Goal: Communication & Community: Ask a question

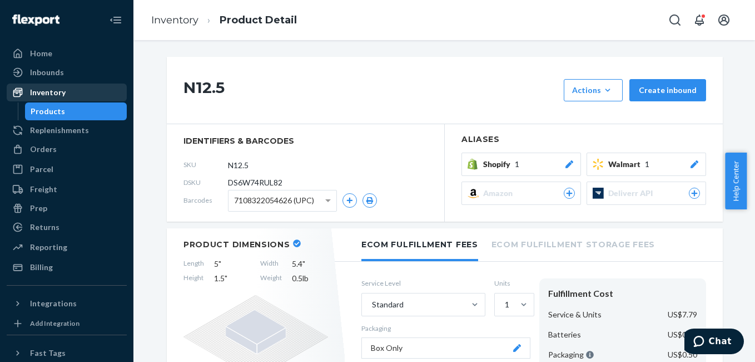
click at [70, 88] on div "Inventory" at bounding box center [67, 93] width 118 height 16
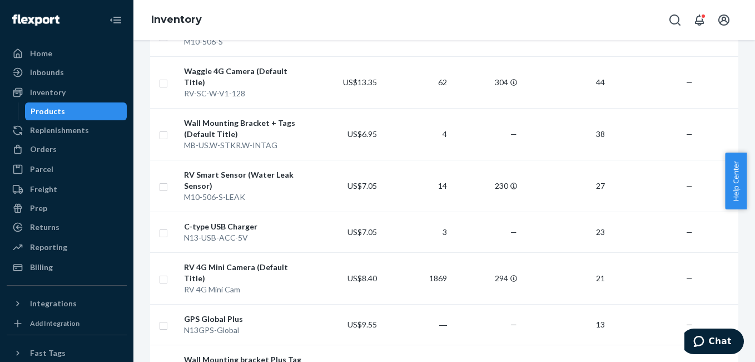
scroll to position [549, 0]
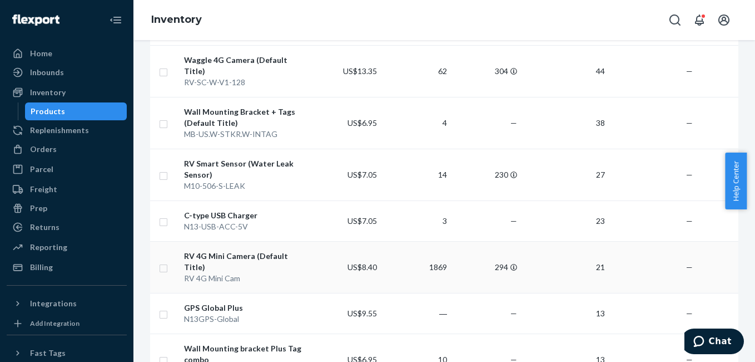
click at [240, 250] on div "RV 4G Mini Camera (Default Title)" at bounding box center [245, 261] width 123 height 22
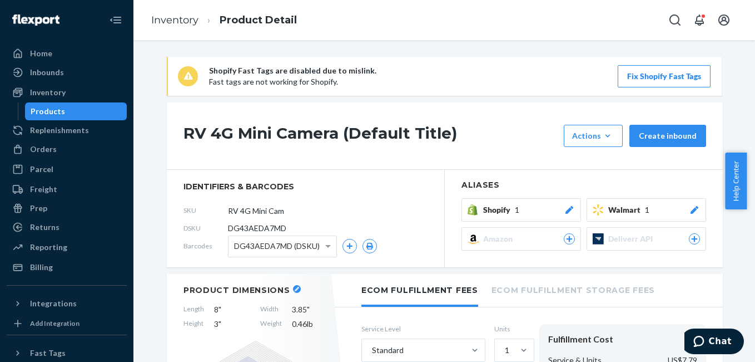
click at [567, 205] on div at bounding box center [569, 209] width 11 height 11
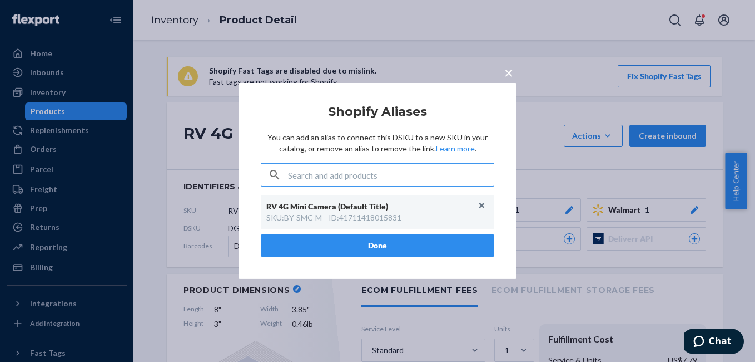
click at [387, 215] on div "ID : 41711418015831" at bounding box center [365, 217] width 73 height 11
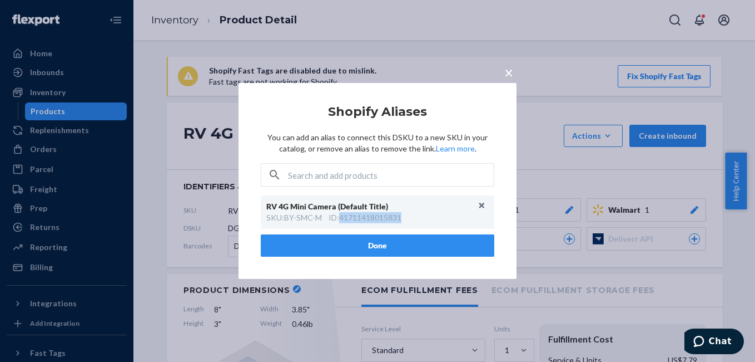
click at [387, 216] on div "ID : 41711418015831" at bounding box center [365, 217] width 73 height 11
copy div "41711418015831"
click at [508, 75] on span "×" at bounding box center [508, 72] width 9 height 19
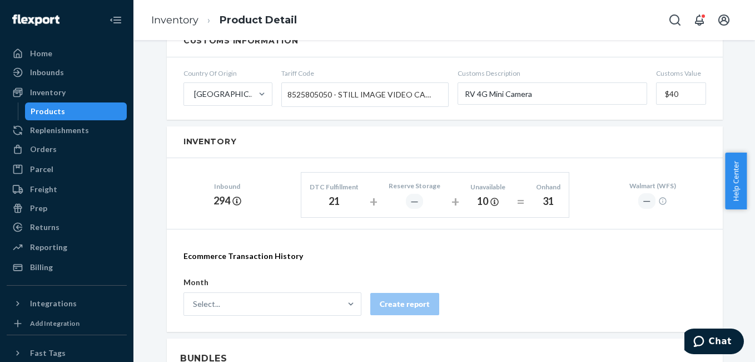
scroll to position [652, 0]
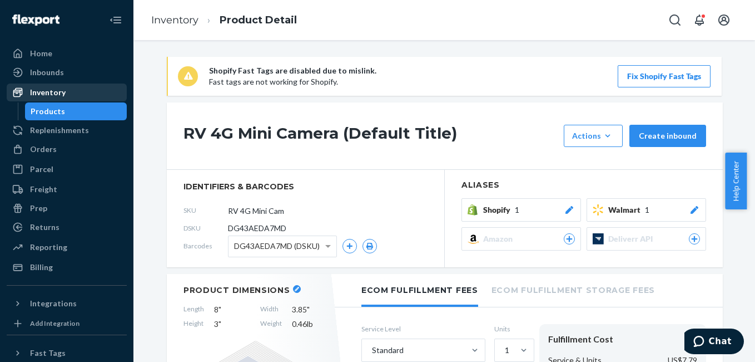
click at [58, 89] on div "Inventory" at bounding box center [48, 92] width 36 height 11
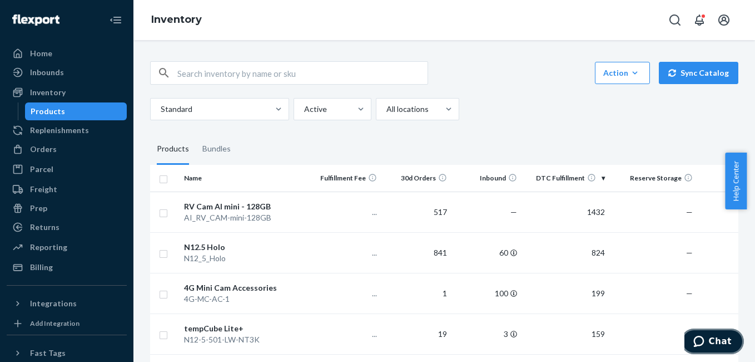
click at [724, 342] on span "Chat" at bounding box center [720, 341] width 23 height 10
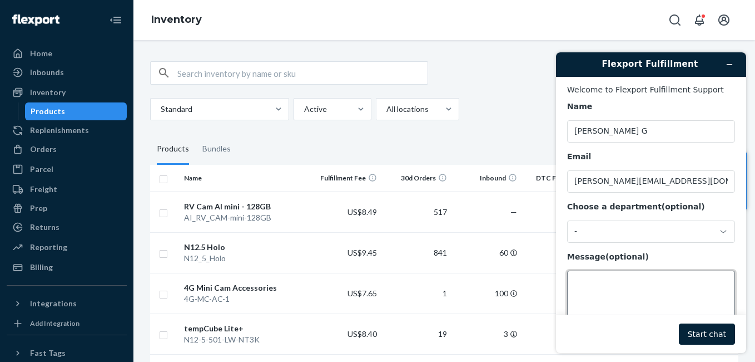
click at [626, 296] on textarea "Message (optional)" at bounding box center [651, 301] width 168 height 62
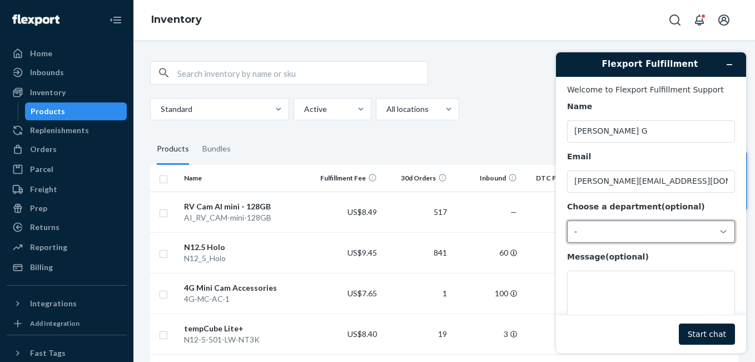
click at [644, 226] on div "-" at bounding box center [651, 231] width 168 height 22
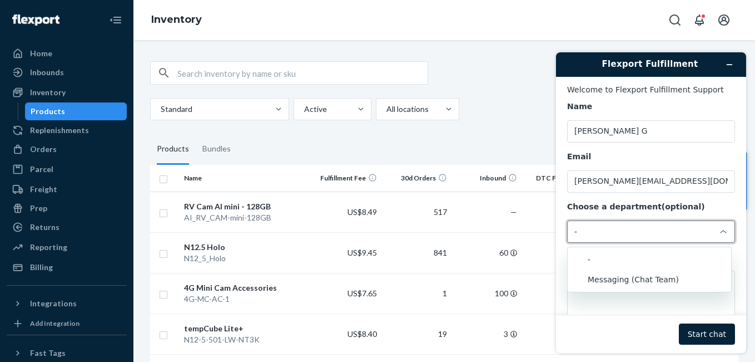
click at [644, 226] on div "-" at bounding box center [651, 231] width 168 height 22
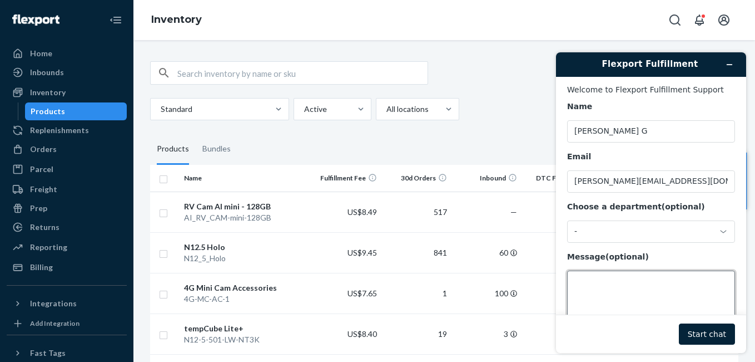
click at [625, 304] on textarea "Message (optional)" at bounding box center [651, 301] width 168 height 62
paste textarea "3345674"
type textarea "Need to claim- 3345674"
click at [698, 337] on button "Start chat" at bounding box center [707, 333] width 56 height 21
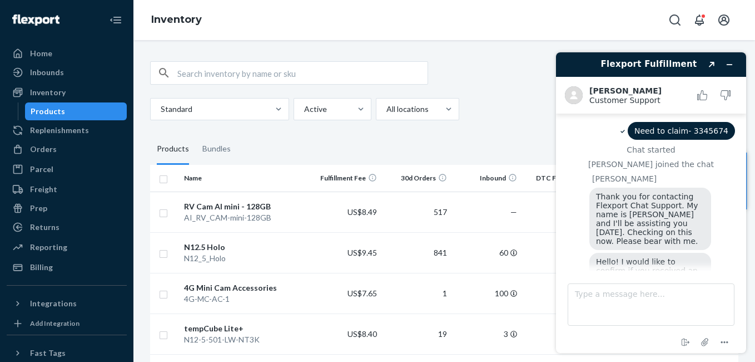
scroll to position [37, 0]
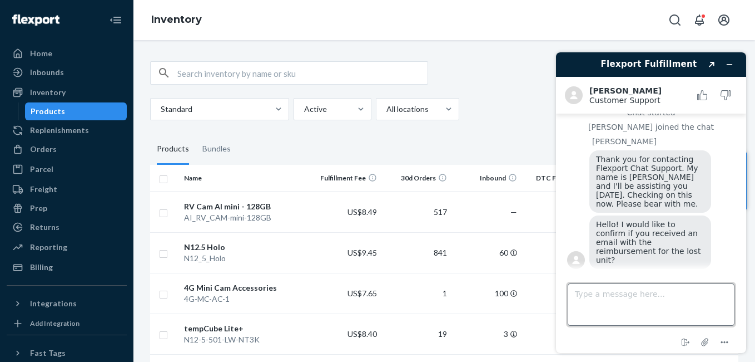
click at [649, 292] on textarea "Type a message here..." at bounding box center [651, 304] width 167 height 42
type textarea "Yes, we have received the email. But unable to reply back."
click at [635, 305] on textarea "Yes, we have received the email. But unable to reply back." at bounding box center [651, 304] width 167 height 42
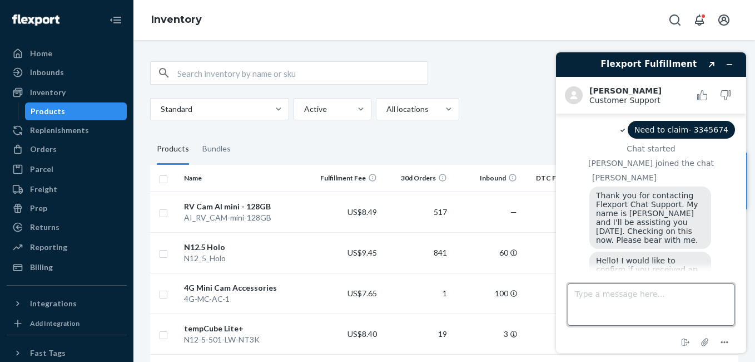
scroll to position [0, 0]
click at [715, 131] on span "Need to claim- 3345674" at bounding box center [682, 130] width 94 height 9
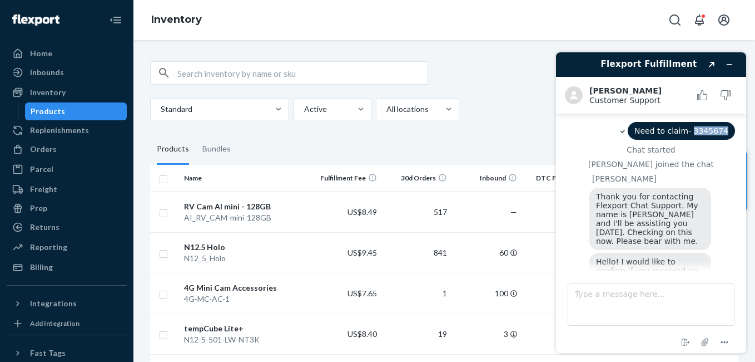
click at [715, 131] on span "Need to claim- 3345674" at bounding box center [682, 130] width 94 height 9
copy span "3345674"
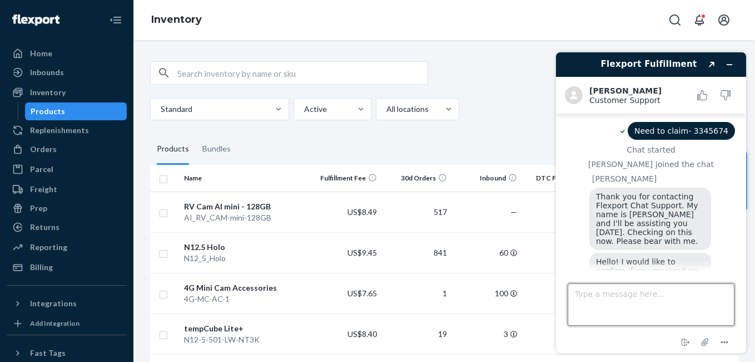
click at [602, 306] on textarea "Type a message here..." at bounding box center [651, 304] width 167 height 42
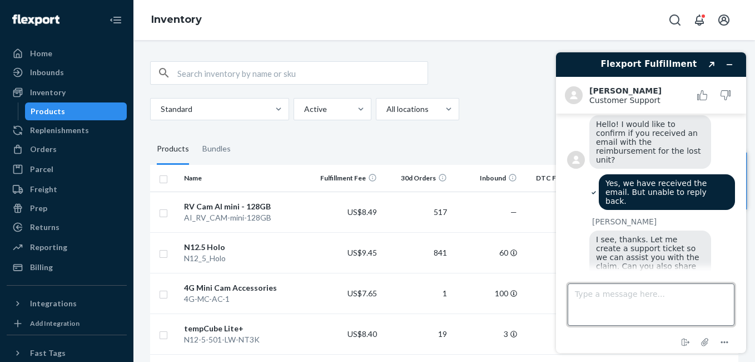
scroll to position [145, 0]
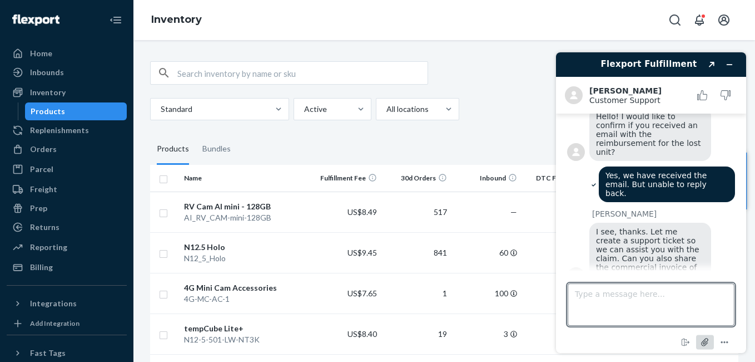
click at [703, 344] on icon "Attach file" at bounding box center [705, 341] width 21 height 21
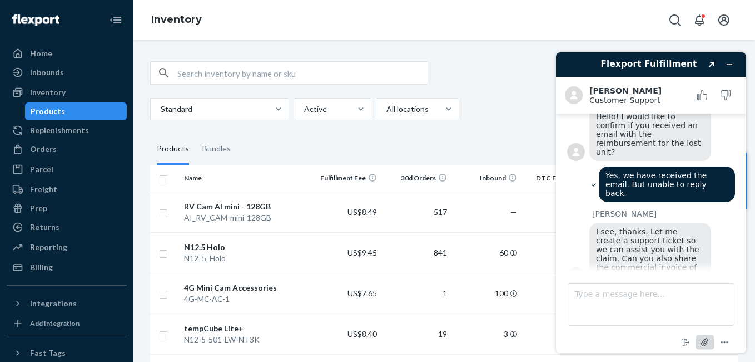
scroll to position [190, 0]
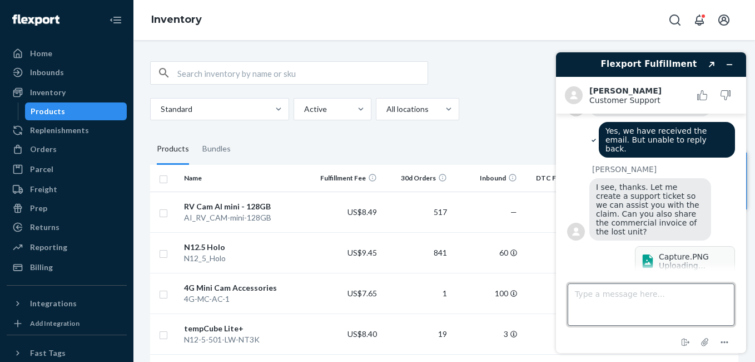
click at [675, 294] on textarea "Type a message here..." at bounding box center [651, 304] width 167 height 42
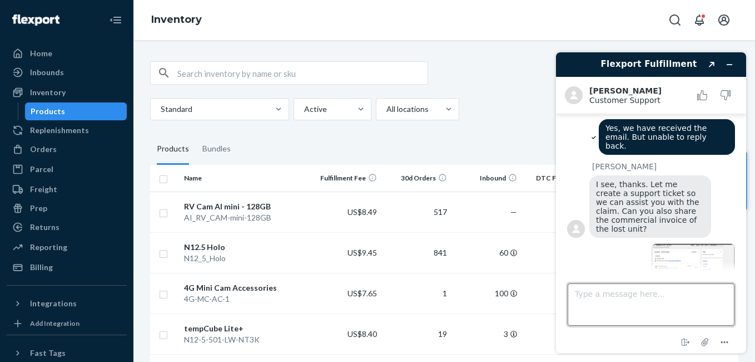
scroll to position [214, 0]
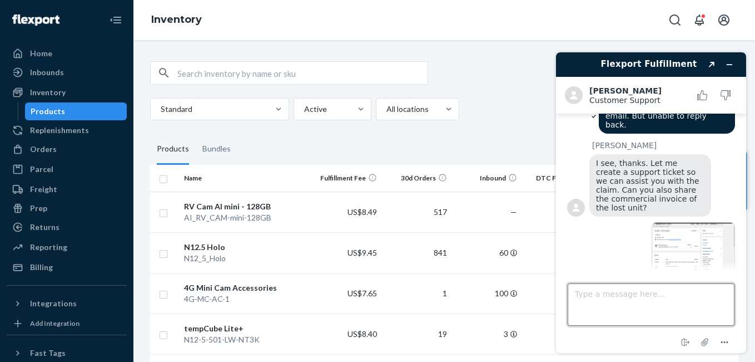
click at [675, 293] on textarea "Type a message here..." at bounding box center [651, 304] width 167 height 42
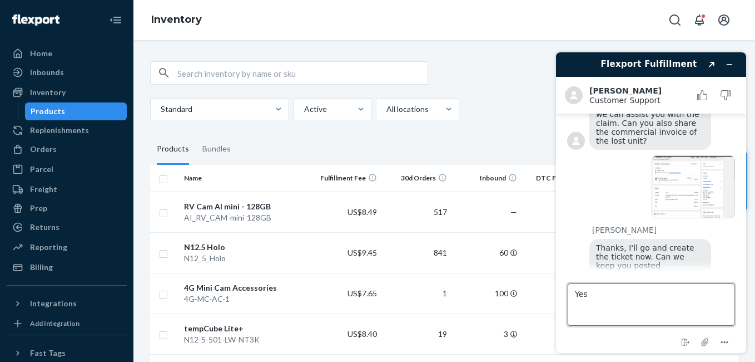
type textarea "Yes."
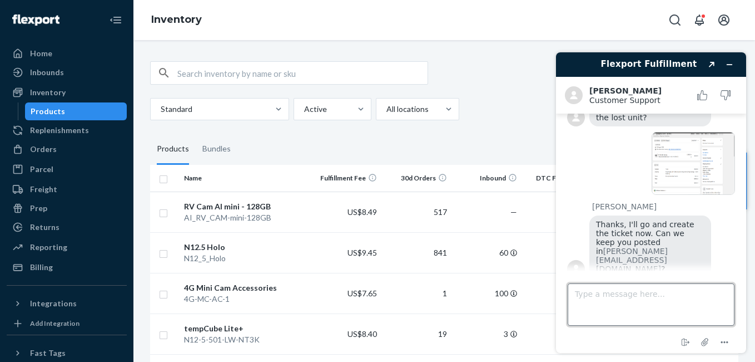
scroll to position [304, 0]
click at [655, 308] on textarea "Thanks, and also Could you please connect me the billing team" at bounding box center [651, 304] width 167 height 42
type textarea "Thanks, and also Could you please connect me the billing team."
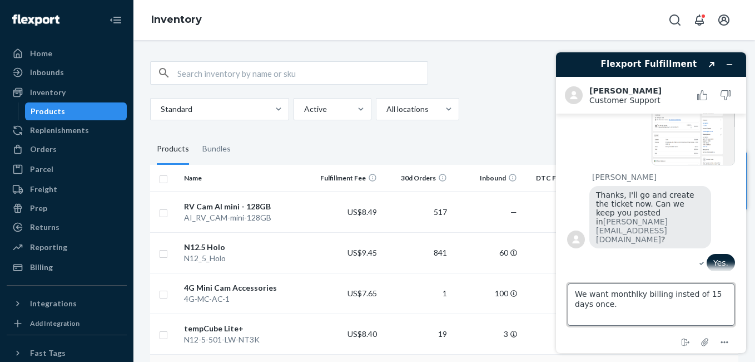
scroll to position [336, 0]
paste textarea "ould like to switch to monthly billing instead of the current 15-day cycl"
type textarea "We would like to switch to monthly billing instead of the current 15-day cycle."
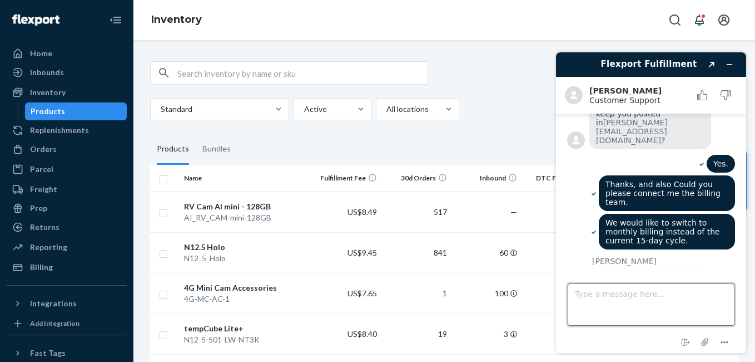
scroll to position [486, 0]
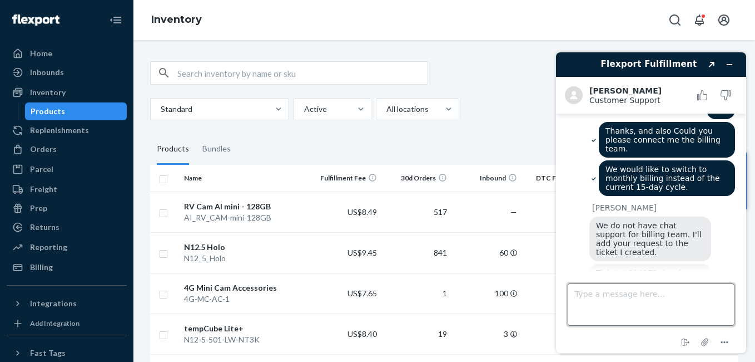
type textarea "S"
type textarea "Thanks."
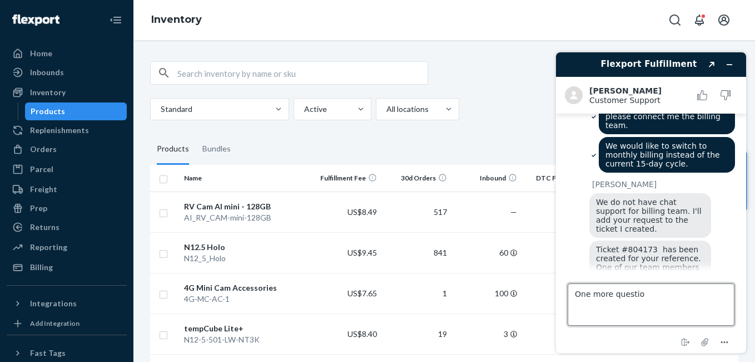
type textarea "One more question"
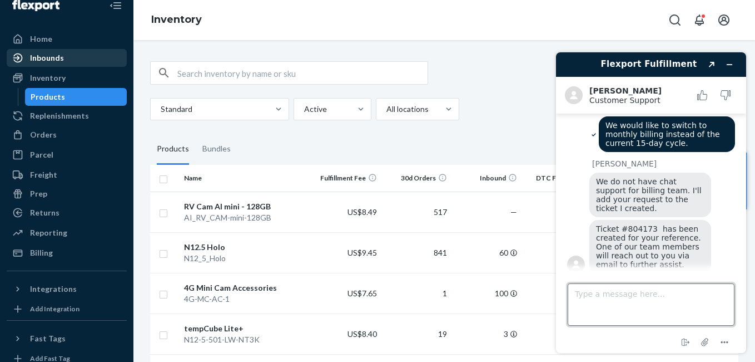
scroll to position [15, 0]
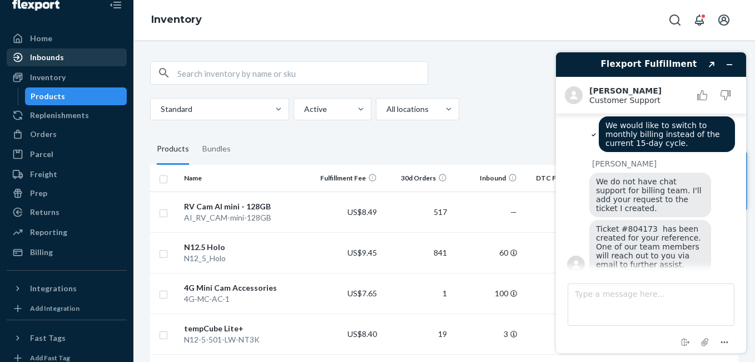
click at [71, 59] on div "Inbounds" at bounding box center [67, 58] width 118 height 16
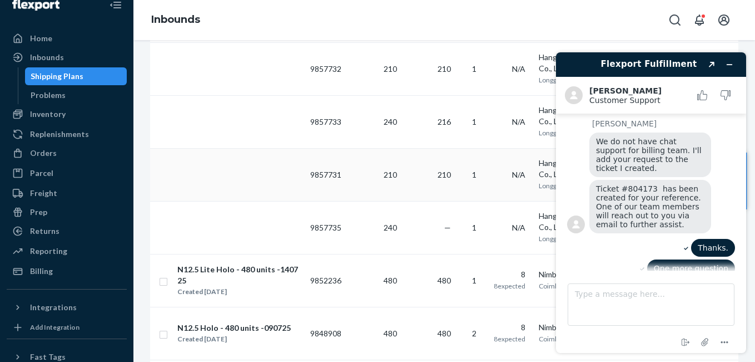
scroll to position [946, 0]
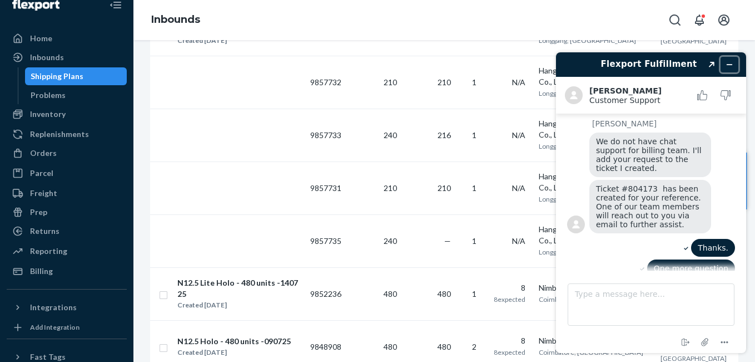
click at [726, 62] on icon "Minimise widget" at bounding box center [730, 65] width 8 height 8
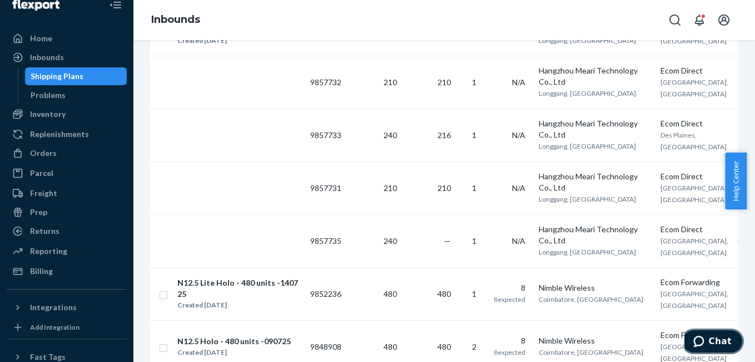
click at [723, 344] on span "Chat" at bounding box center [720, 341] width 23 height 10
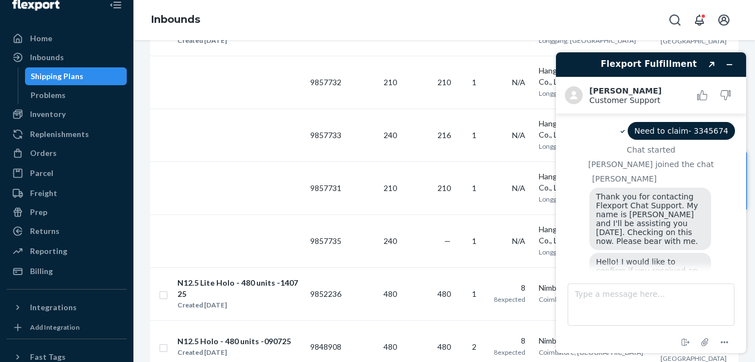
scroll to position [570, 0]
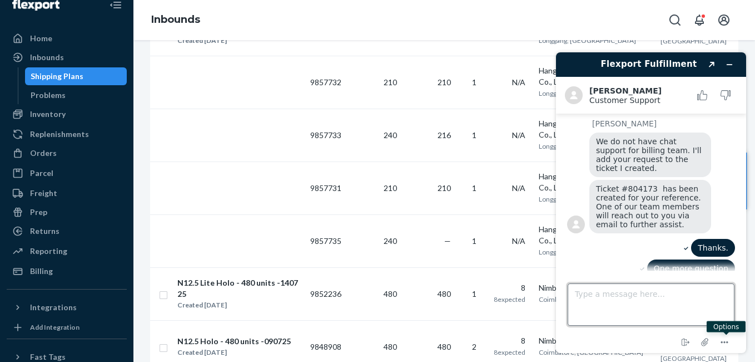
click at [600, 310] on textarea "Type a message here..." at bounding box center [651, 304] width 167 height 42
type textarea "Please remove this count from the inbound count"
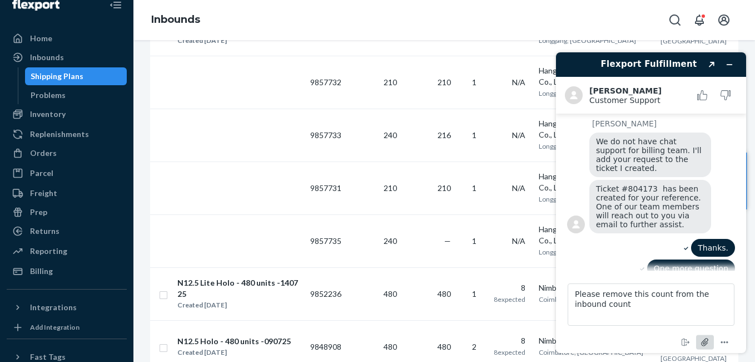
click at [706, 343] on icon "Attach file" at bounding box center [705, 341] width 21 height 21
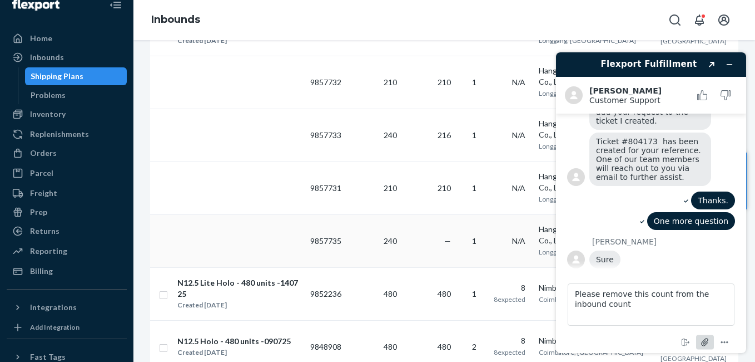
click at [696, 335] on button "Attach file" at bounding box center [705, 342] width 18 height 14
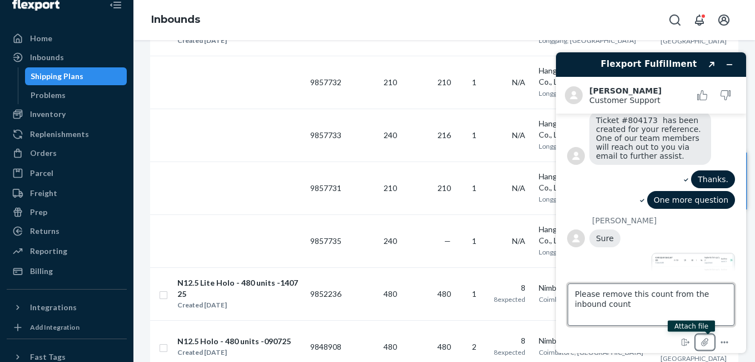
click at [609, 312] on textarea "Please remove this count from the inbound count" at bounding box center [651, 304] width 167 height 42
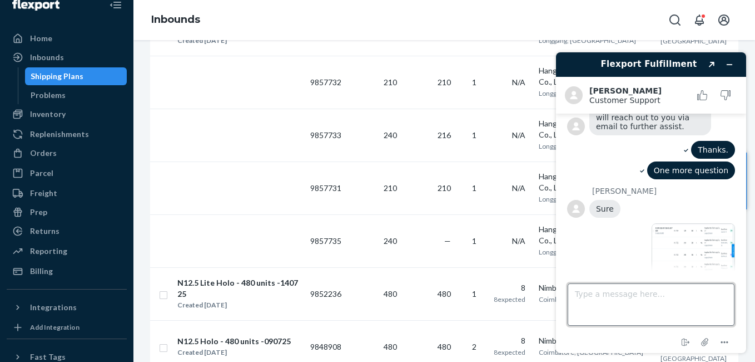
scroll to position [716, 0]
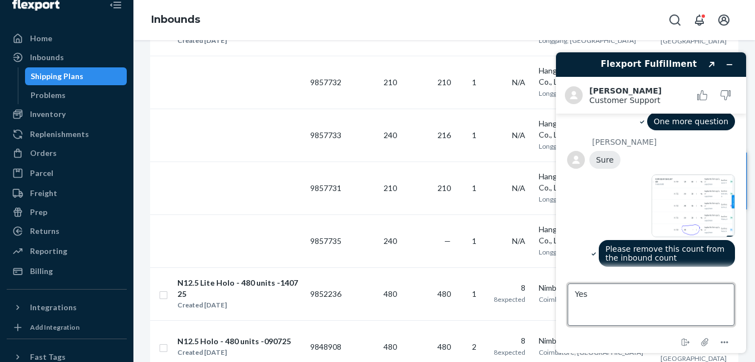
type textarea "Yes."
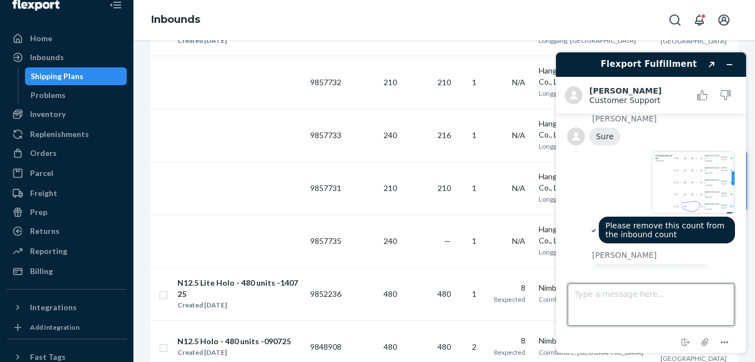
scroll to position [780, 0]
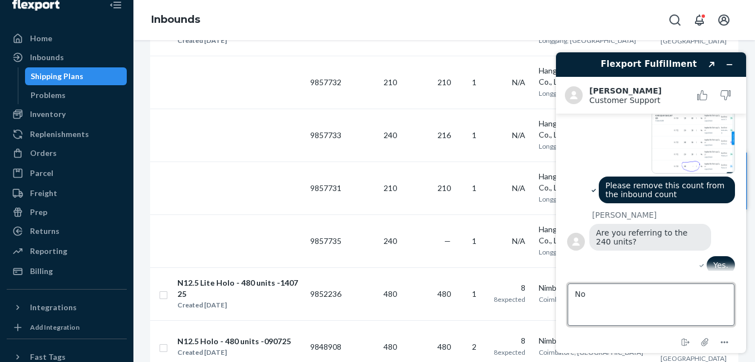
type textarea "N"
type textarea "W"
type textarea "We have planned but at last minute we have dropped it. But it still shows in in…"
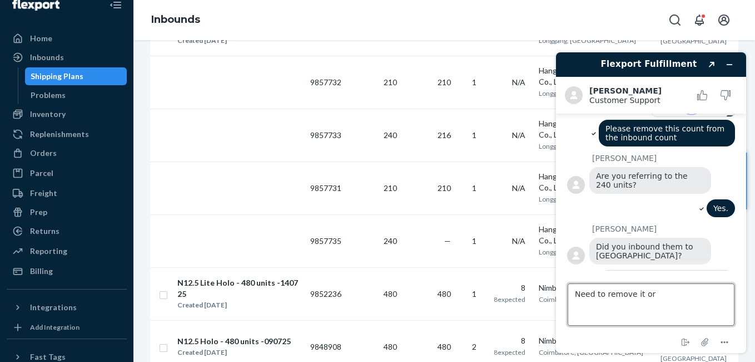
scroll to position [838, 0]
type textarea "Need to remove it or"
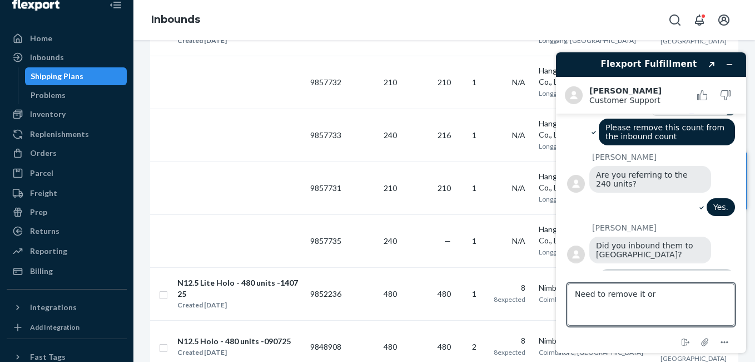
click at [716, 313] on button "Resend" at bounding box center [721, 318] width 28 height 10
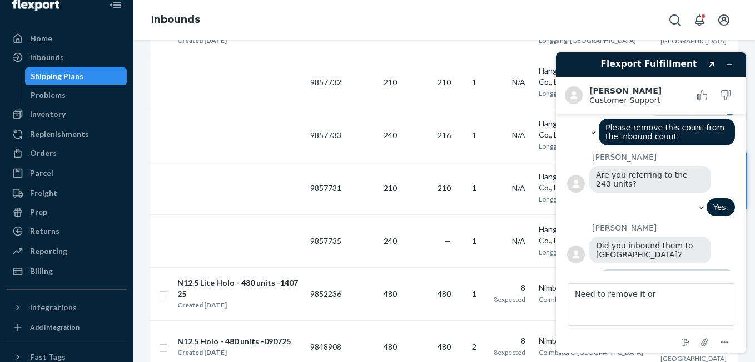
scroll to position [859, 0]
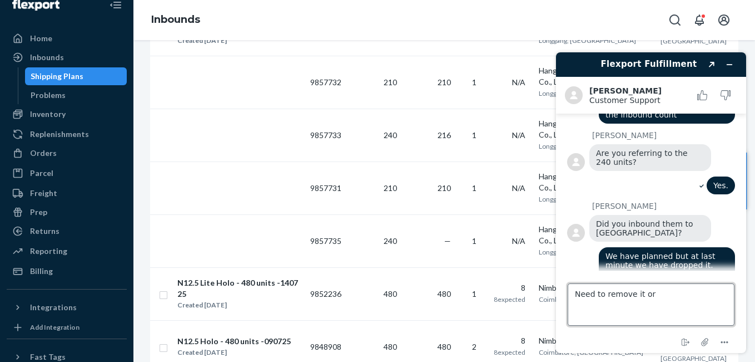
click at [667, 298] on textarea "Need to remove it or" at bounding box center [651, 304] width 167 height 42
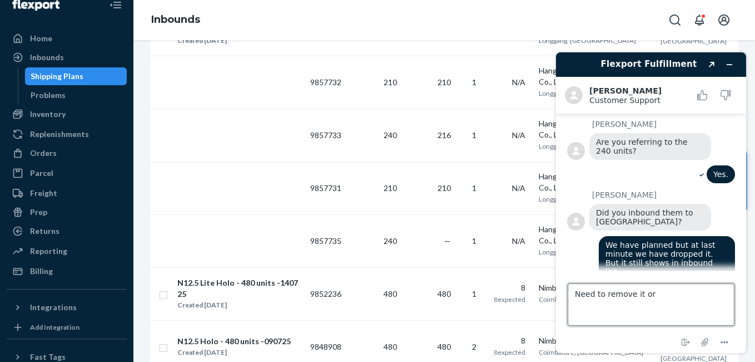
scroll to position [895, 0]
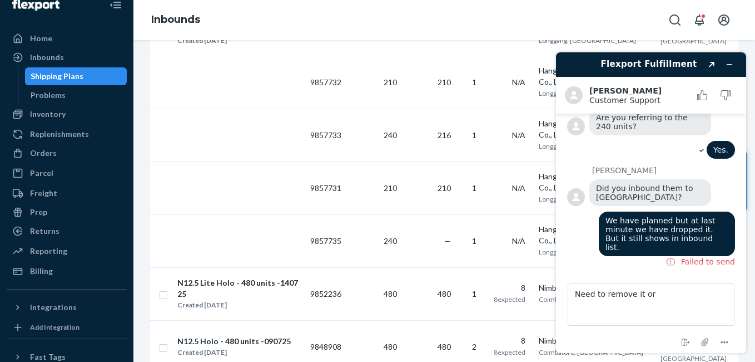
click at [674, 323] on circle at bounding box center [671, 327] width 8 height 8
click at [673, 322] on icon at bounding box center [671, 326] width 9 height 9
click at [699, 321] on span "Failed to send" at bounding box center [708, 326] width 54 height 11
click at [706, 321] on span "Failed to send" at bounding box center [708, 326] width 54 height 11
click at [710, 256] on span "Failed to send" at bounding box center [708, 261] width 54 height 11
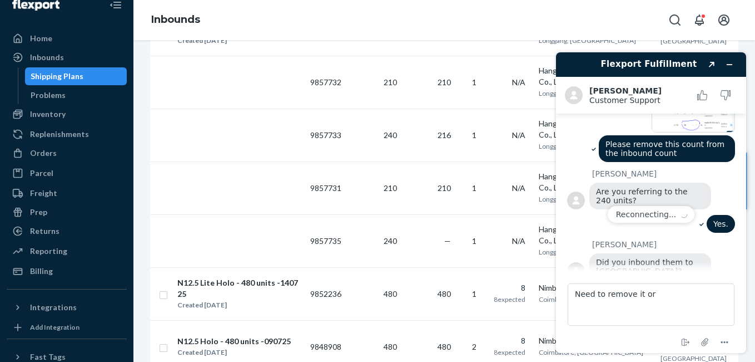
scroll to position [0, 0]
click at [656, 214] on div "Reconnecting..." at bounding box center [646, 214] width 61 height 17
click at [734, 65] on button "Minimise widget" at bounding box center [730, 65] width 18 height 16
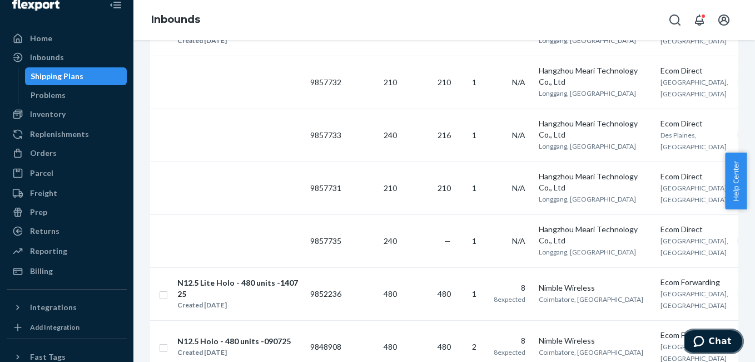
click at [709, 344] on span "Chat" at bounding box center [702, 340] width 16 height 11
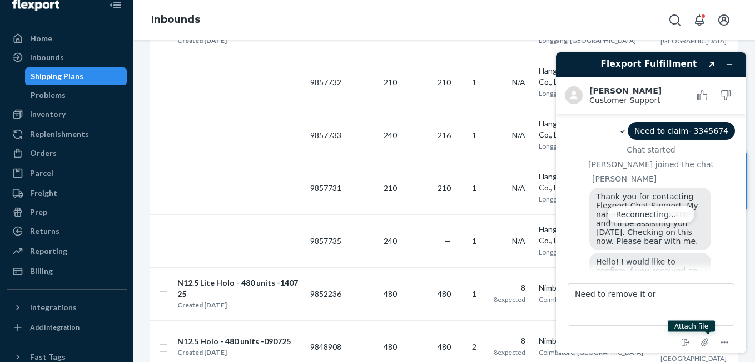
scroll to position [895, 0]
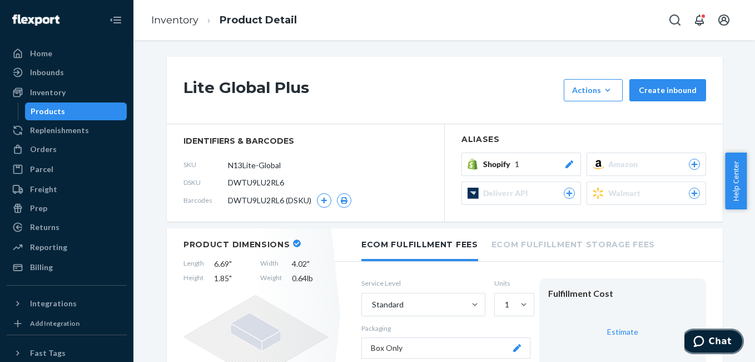
click at [718, 345] on span "Chat" at bounding box center [720, 341] width 23 height 10
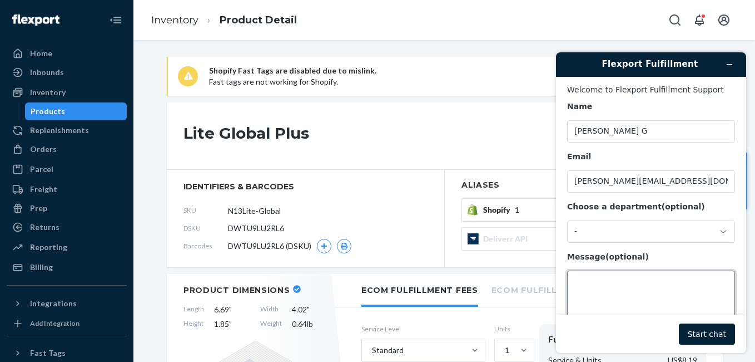
click at [661, 295] on textarea "Message (optional)" at bounding box center [651, 301] width 168 height 62
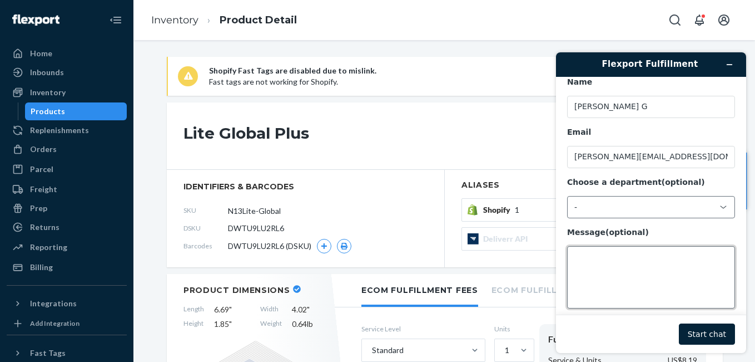
scroll to position [37, 0]
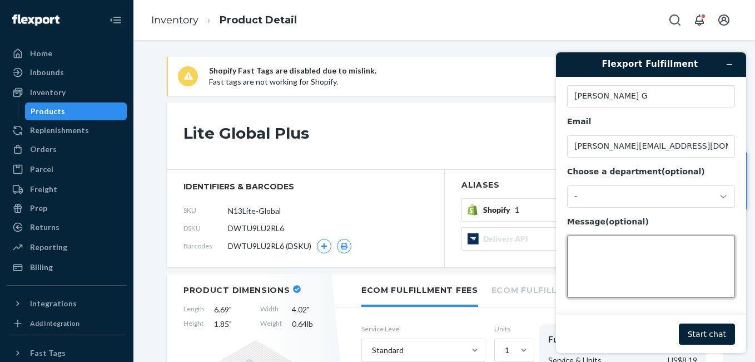
click at [641, 261] on textarea "Message (optional)" at bounding box center [651, 266] width 168 height 62
click at [601, 256] on textarea "Message (optional)" at bounding box center [651, 266] width 168 height 62
type textarea "Need to remove the inbound count."
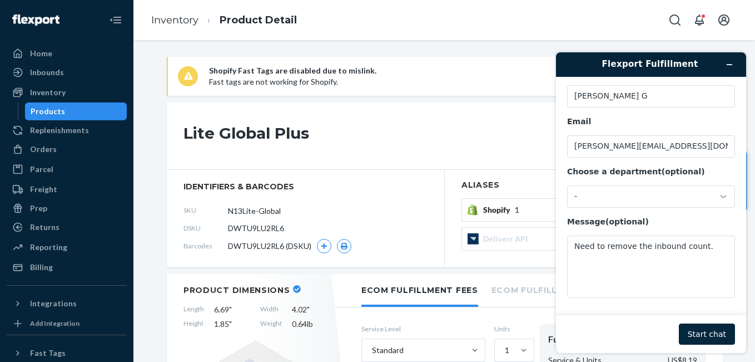
click at [709, 334] on button "Start chat" at bounding box center [707, 333] width 56 height 21
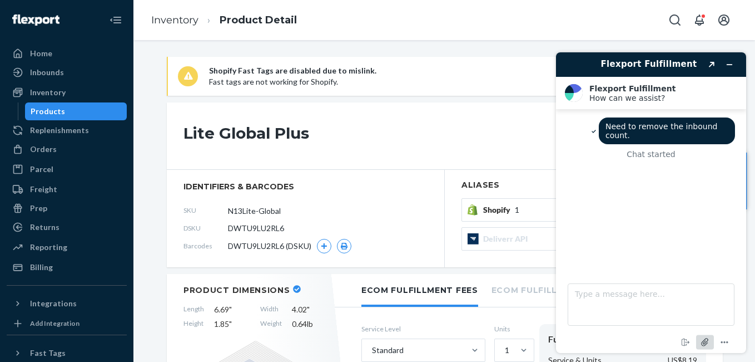
click at [705, 342] on icon "Attach file" at bounding box center [705, 341] width 21 height 21
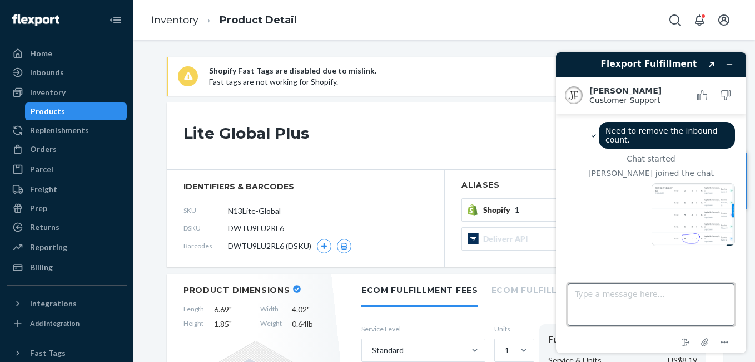
click at [598, 305] on textarea "Type a message here..." at bounding box center [651, 304] width 167 height 42
type textarea "W"
click at [705, 296] on textarea "We have not shipped these 240 units" at bounding box center [651, 304] width 167 height 42
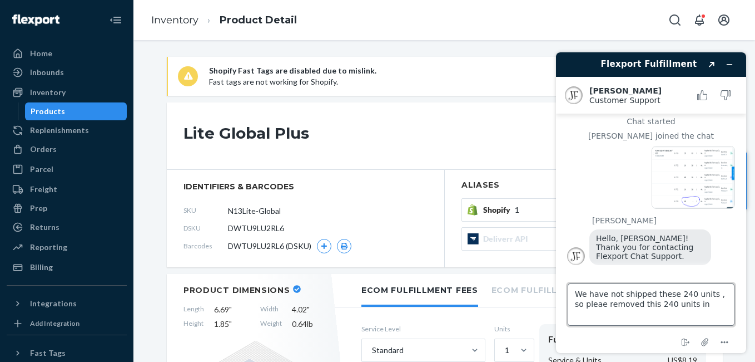
scroll to position [45, 0]
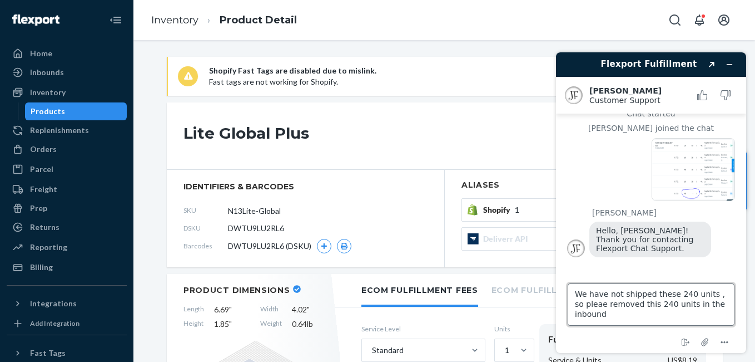
type textarea "We have not shipped these 240 units , so pleae removed this 240 units in the in…"
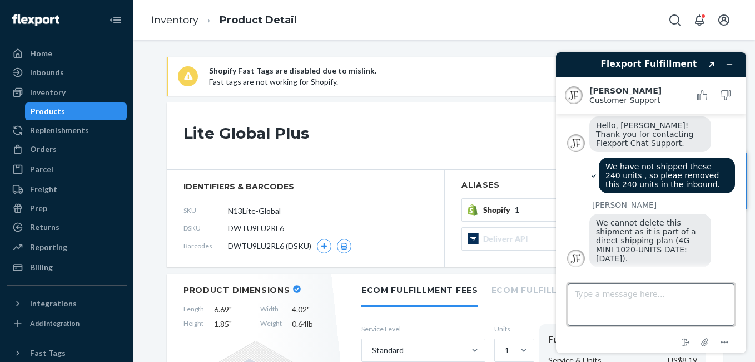
scroll to position [153, 0]
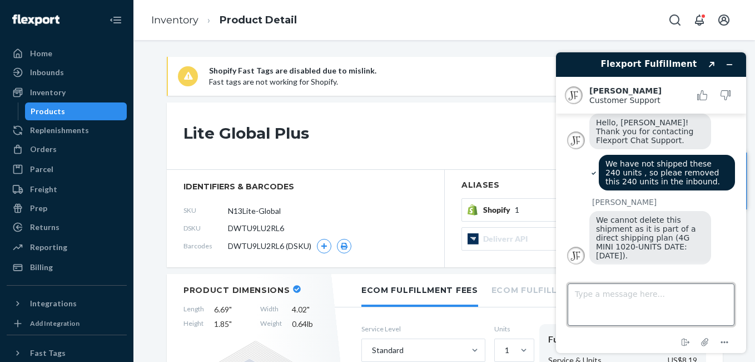
click at [696, 300] on textarea "Type a message here..." at bounding box center [651, 304] width 167 height 42
drag, startPoint x: 576, startPoint y: 298, endPoint x: 603, endPoint y: 304, distance: 27.8
click at [608, 305] on textarea "atlest can you reduce the" at bounding box center [651, 304] width 167 height 42
click at [608, 312] on textarea "Atlest can you reduce the" at bounding box center [651, 304] width 167 height 42
click at [591, 293] on textarea "Atlest can you reduce the" at bounding box center [651, 304] width 167 height 42
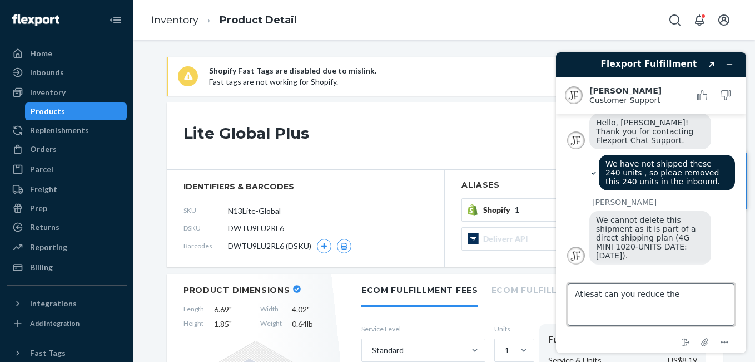
click at [612, 306] on textarea "Atlesat can you reduce the" at bounding box center [651, 304] width 167 height 42
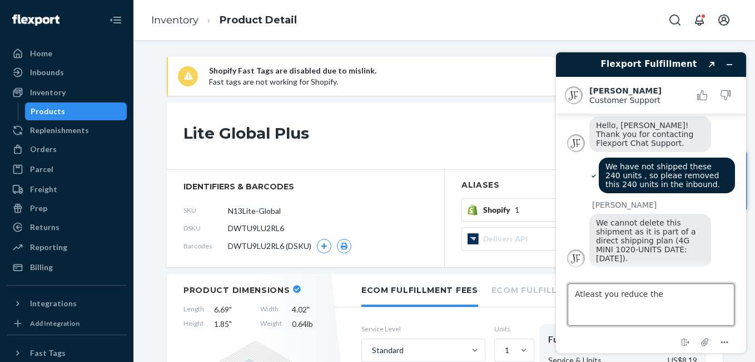
scroll to position [197, 0]
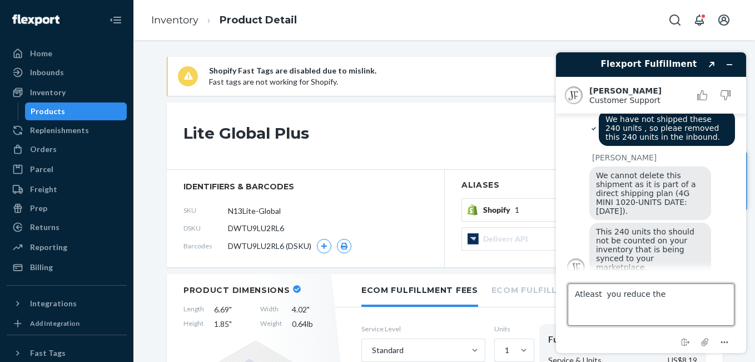
type textarea "\"
type textarea "Yes, but this count still shows in the inbound"
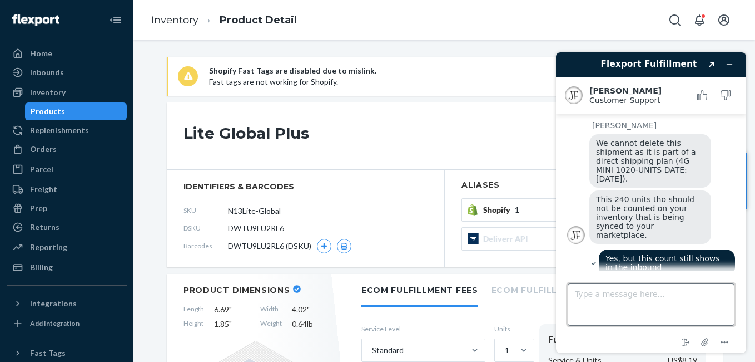
click at [613, 304] on textarea "Type a message here..." at bounding box center [651, 304] width 167 height 42
type textarea "So it making a confusion from our end."
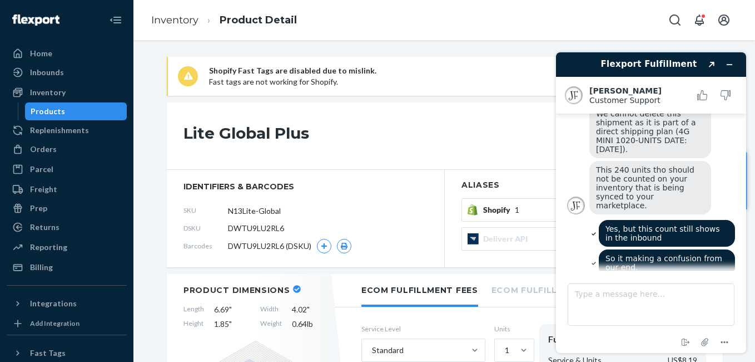
scroll to position [326, 0]
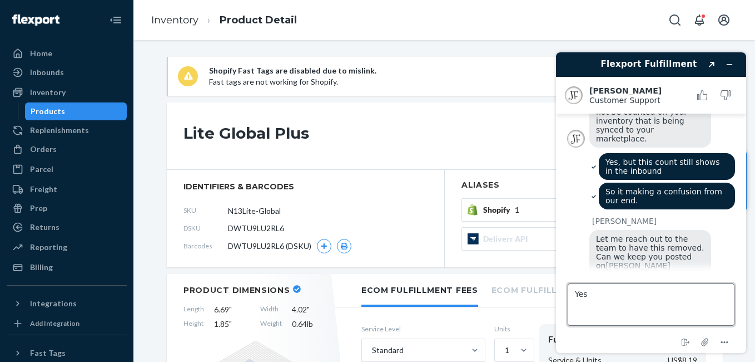
type textarea "Yes."
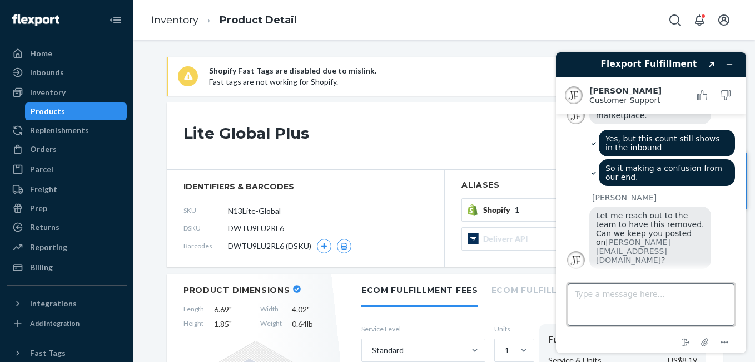
scroll to position [443, 0]
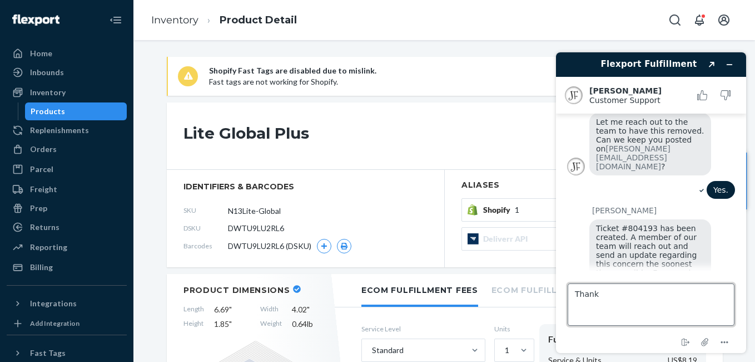
type textarea "Thanks"
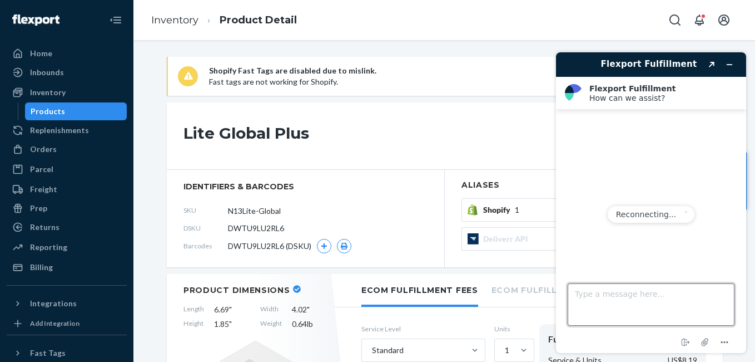
scroll to position [0, 0]
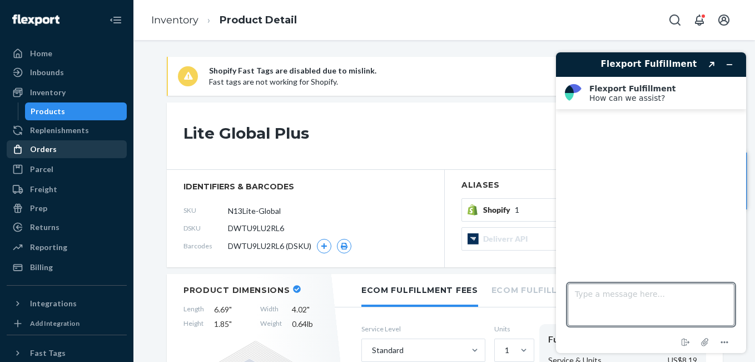
click at [67, 150] on div "Orders" at bounding box center [67, 149] width 118 height 16
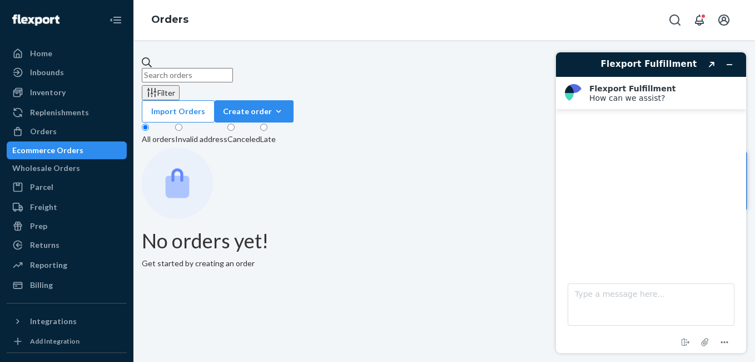
drag, startPoint x: 255, startPoint y: 71, endPoint x: 251, endPoint y: 60, distance: 12.3
click at [233, 71] on input "text" at bounding box center [187, 75] width 91 height 14
paste input "3347792"
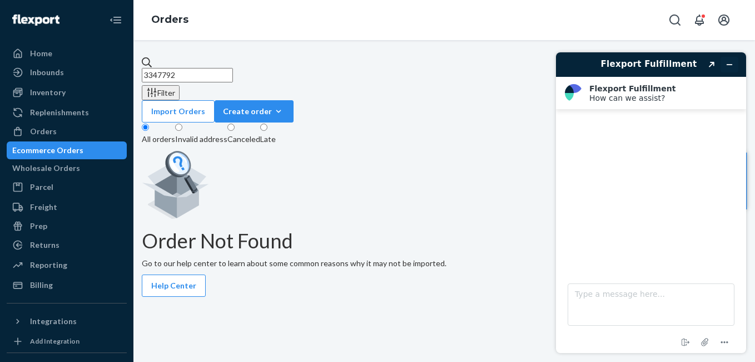
type input "3347792"
click at [732, 68] on icon "Minimise widget" at bounding box center [730, 65] width 8 height 8
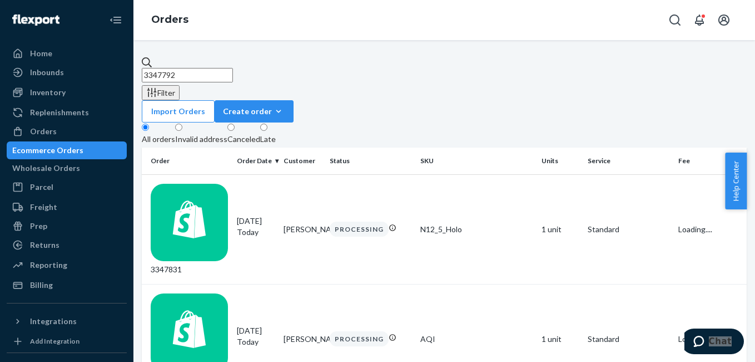
click at [227, 75] on input "3347792" at bounding box center [187, 75] width 91 height 14
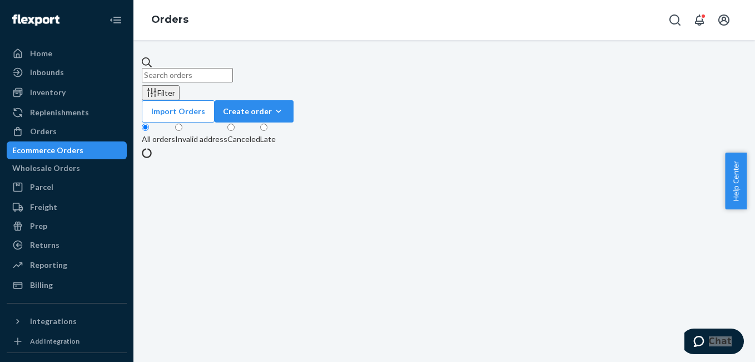
click at [219, 55] on div "Filter Import Orders Create order Ecommerce order Removal order All orders Inva…" at bounding box center [444, 200] width 622 height 321
click at [212, 68] on input "text" at bounding box center [187, 75] width 91 height 14
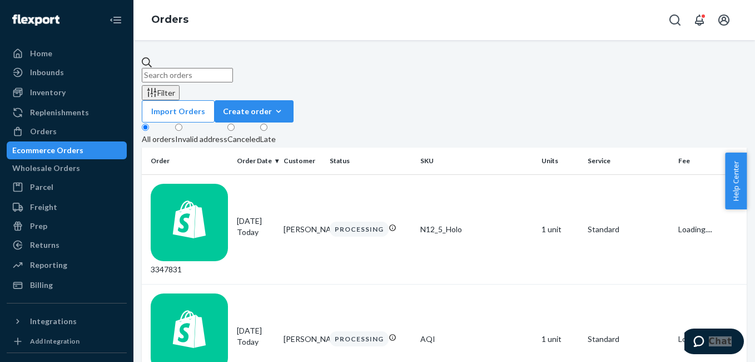
paste input "3347792"
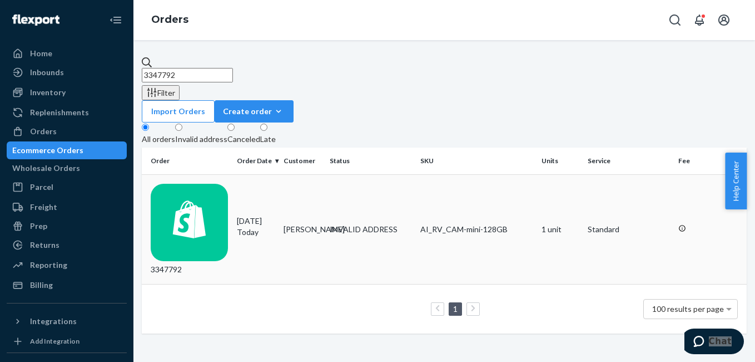
type input "3347792"
click at [203, 184] on div "3347792" at bounding box center [189, 229] width 77 height 91
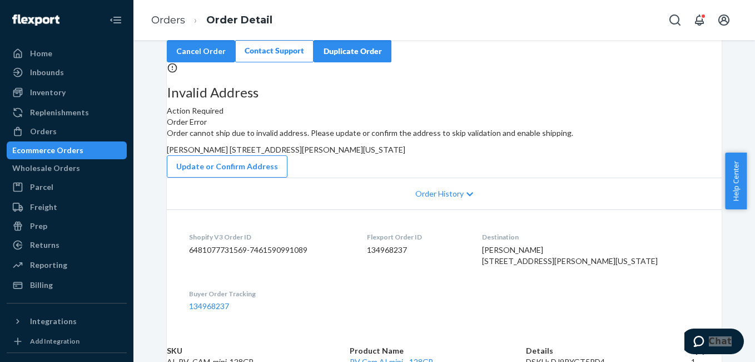
scroll to position [56, 0]
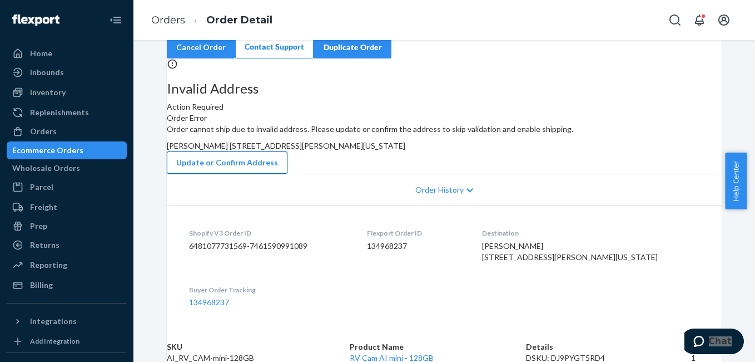
click at [288, 174] on button "Update or Confirm Address" at bounding box center [227, 162] width 121 height 22
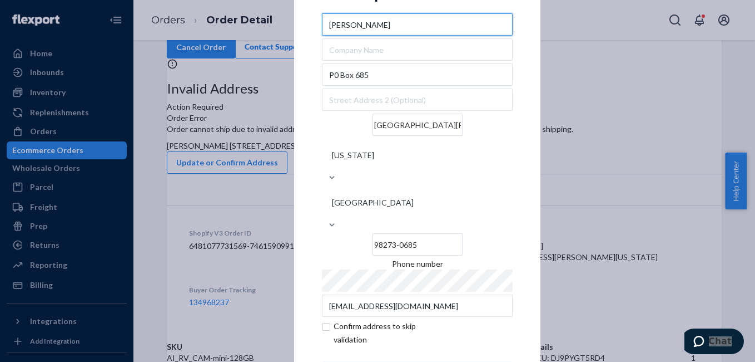
scroll to position [29, 0]
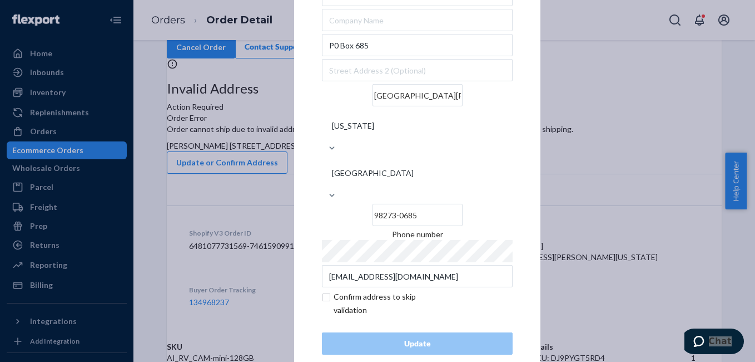
click at [240, 230] on div "× Update Address [PERSON_NAME][GEOGRAPHIC_DATA][STREET_ADDRESS][PERSON_NAME][US…" at bounding box center [377, 181] width 755 height 362
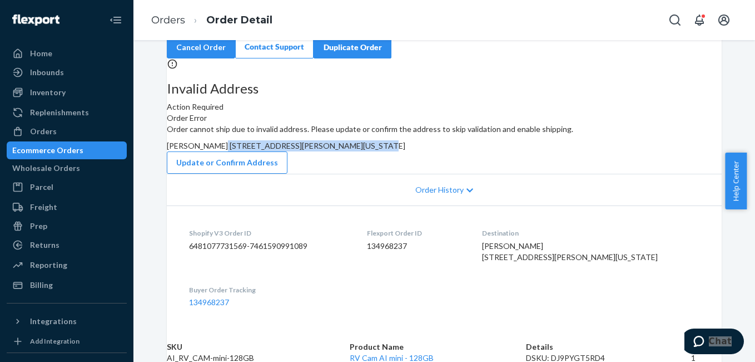
drag, startPoint x: 427, startPoint y: 190, endPoint x: 532, endPoint y: 205, distance: 106.1
click at [532, 174] on div "Order cannot ship due to invalid address. Please update or confirm the address …" at bounding box center [444, 148] width 555 height 50
copy span "[STREET_ADDRESS][PERSON_NAME][US_STATE]"
click at [288, 174] on button "Update or Confirm Address" at bounding box center [227, 162] width 121 height 22
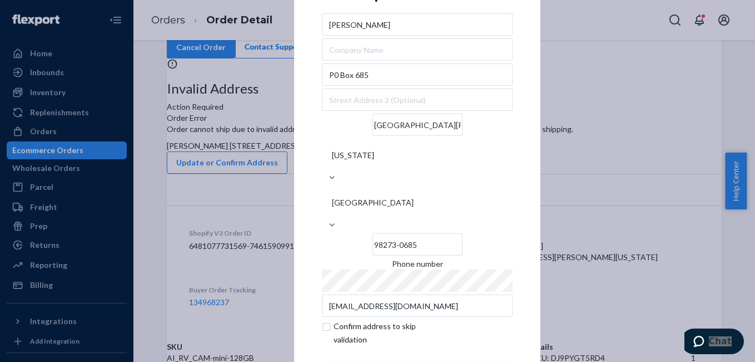
click at [373, 136] on input "[GEOGRAPHIC_DATA][PERSON_NAME]" at bounding box center [418, 124] width 90 height 22
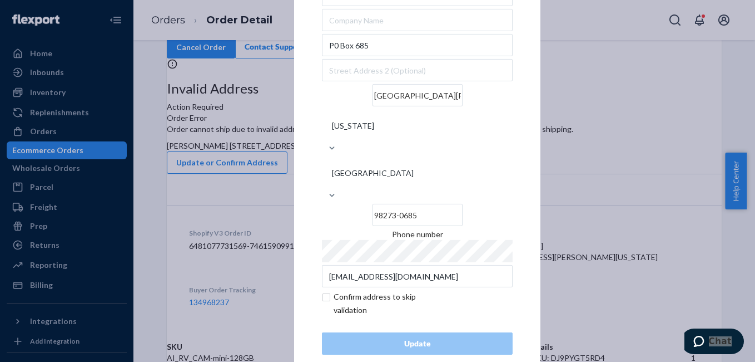
click at [322, 290] on input "checkbox" at bounding box center [386, 303] width 129 height 27
checkbox input "true"
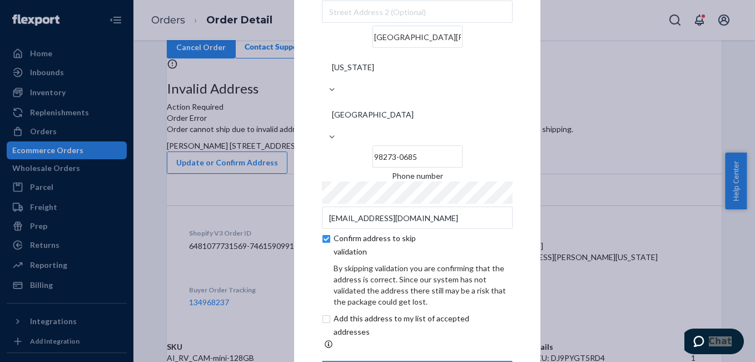
scroll to position [76, 0]
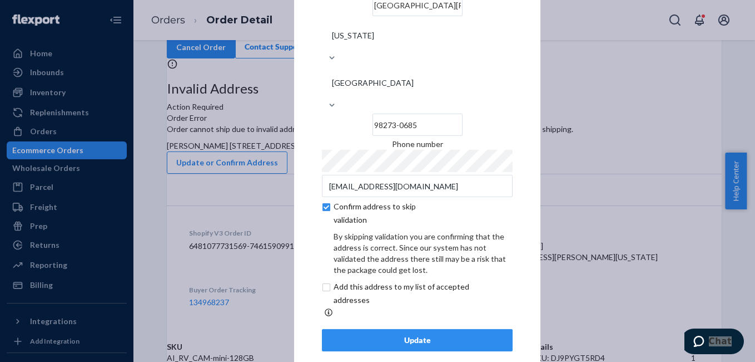
click at [324, 280] on input "checkbox" at bounding box center [414, 293] width 185 height 27
checkbox input "true"
click at [387, 334] on div "Update" at bounding box center [417, 339] width 172 height 11
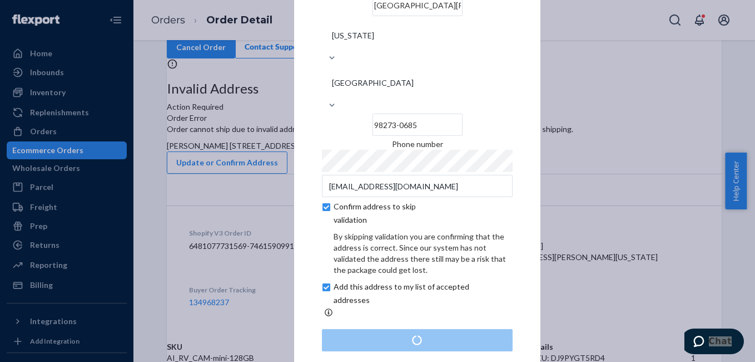
scroll to position [0, 0]
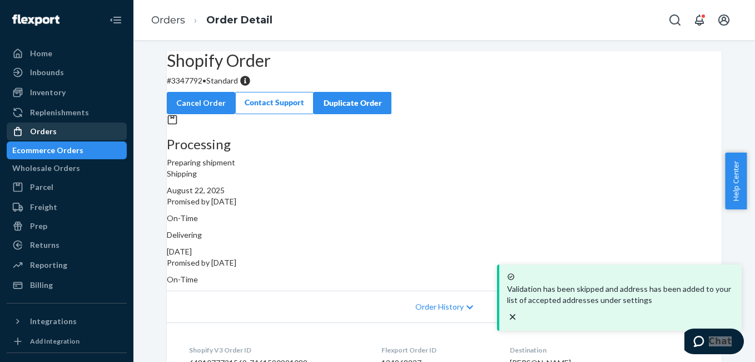
click at [77, 131] on div "Orders" at bounding box center [67, 131] width 118 height 16
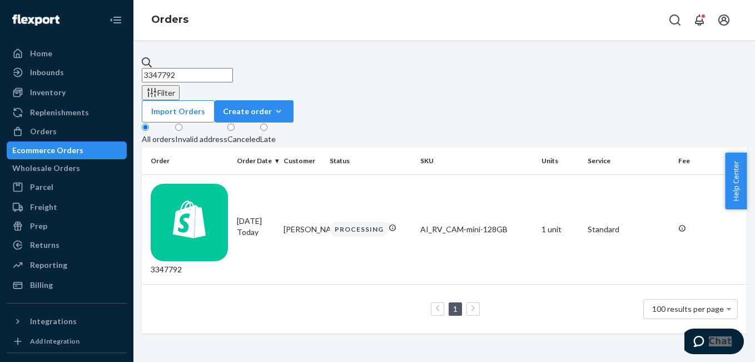
click at [215, 68] on input "3347792" at bounding box center [187, 75] width 91 height 14
paste input "5674"
type input "3345674"
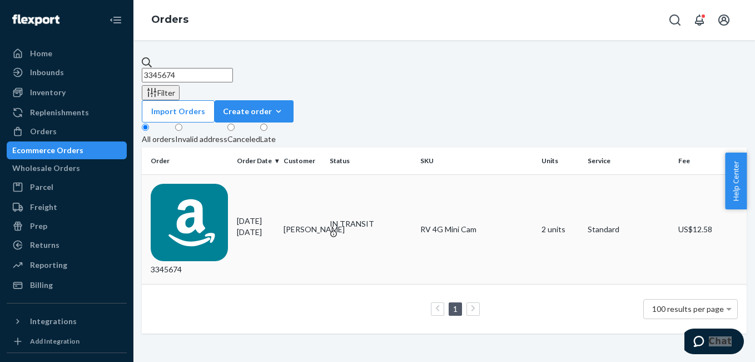
click at [198, 184] on div "3345674" at bounding box center [189, 229] width 77 height 91
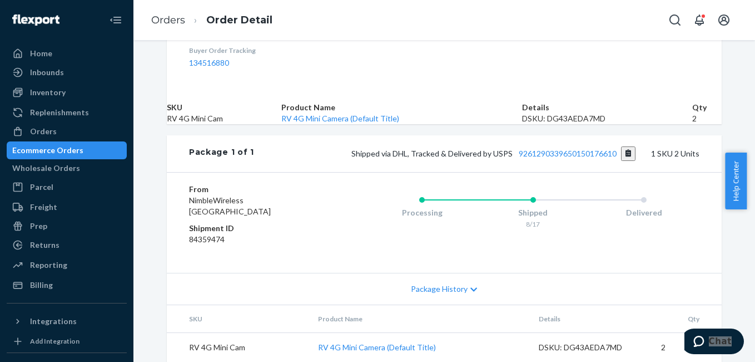
scroll to position [463, 0]
click at [56, 136] on div "Orders" at bounding box center [67, 131] width 118 height 16
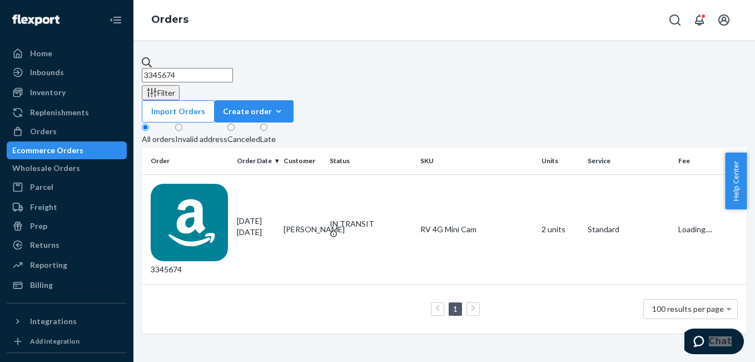
click at [233, 68] on input "3345674" at bounding box center [187, 75] width 91 height 14
paste input "7822"
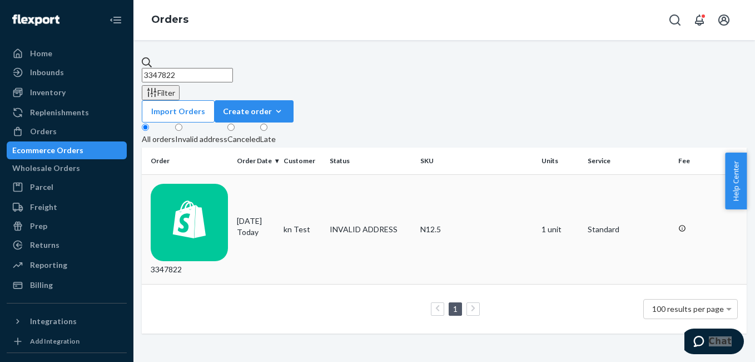
type input "3347822"
click at [204, 184] on div "3347822" at bounding box center [189, 229] width 77 height 91
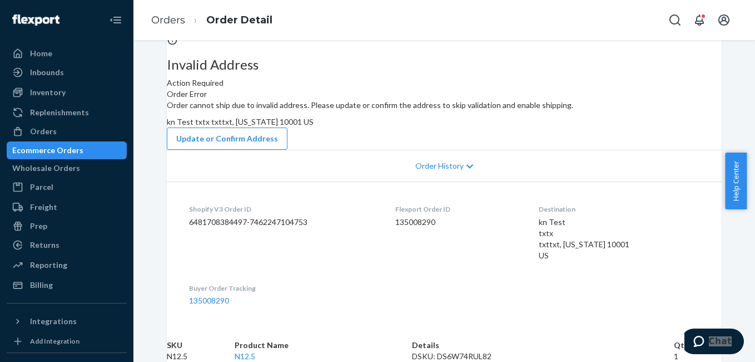
scroll to position [211, 0]
